Goal: Find contact information: Find contact information

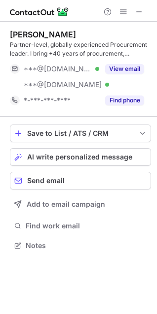
scroll to position [239, 157]
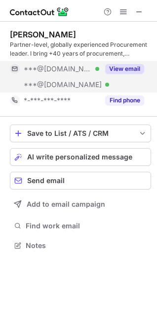
click at [125, 72] on button "View email" at bounding box center [124, 69] width 39 height 10
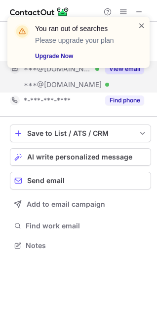
click at [141, 25] on span at bounding box center [142, 26] width 8 height 10
